Goal: Transaction & Acquisition: Purchase product/service

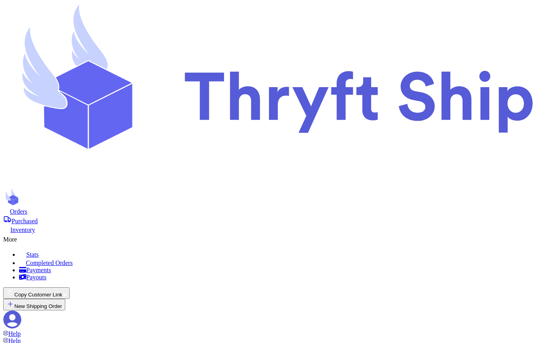
scroll to position [476, 0]
type input "10"
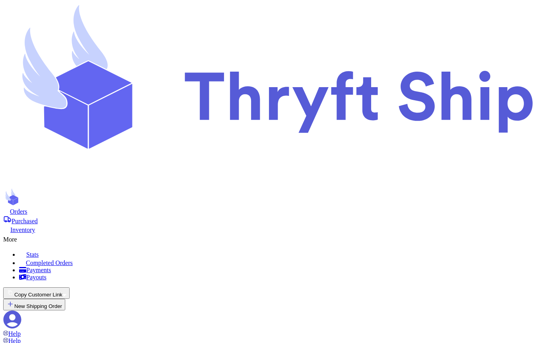
checkbox input "true"
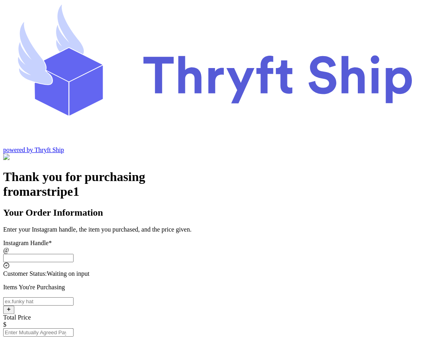
click at [74, 254] on input "Instagram Handle *" at bounding box center [38, 258] width 70 height 8
type input "stripecustomer"
click at [74, 297] on input "Instagram Handle *" at bounding box center [38, 301] width 70 height 8
type input "[GEOGRAPHIC_DATA]"
type input "84124"
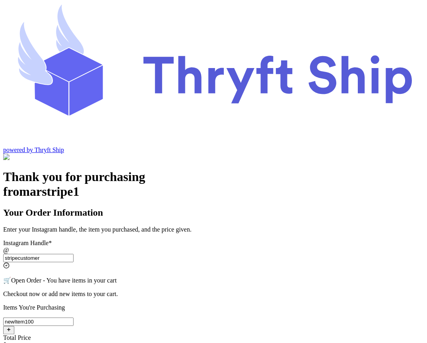
type input "newItem100"
type input "10"
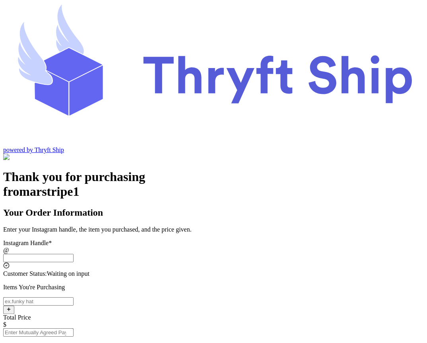
click at [74, 254] on input "Instagram Handle *" at bounding box center [38, 258] width 70 height 8
type input "stripecustomer"
type input "[GEOGRAPHIC_DATA]"
type input "84124"
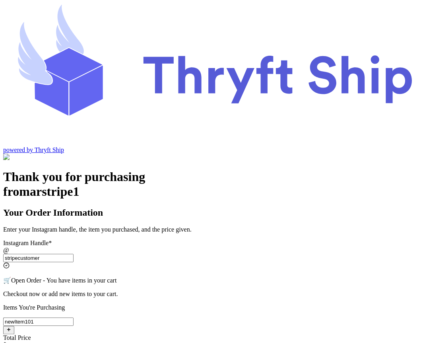
type input "newItem101"
type input "10"
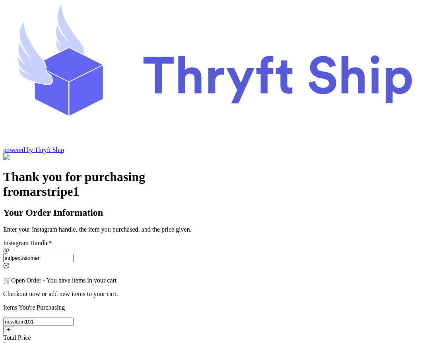
scroll to position [119, 0]
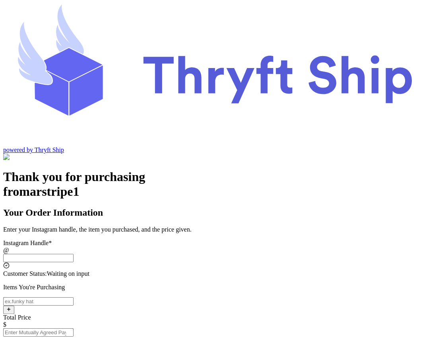
click at [74, 254] on input "Instagram Handle *" at bounding box center [38, 258] width 70 height 8
type input "stripecustomer"
type input "[GEOGRAPHIC_DATA]"
type input "84124"
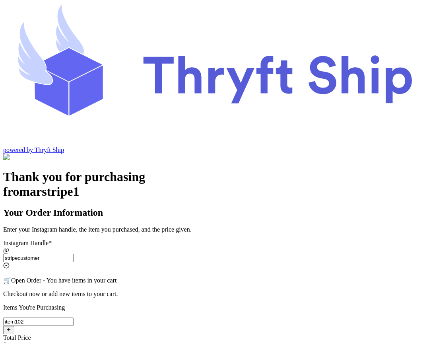
type input "item102"
type input "10"
